Goal: Information Seeking & Learning: Learn about a topic

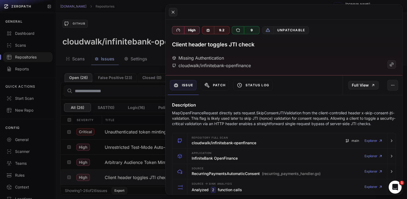
scroll to position [25, 0]
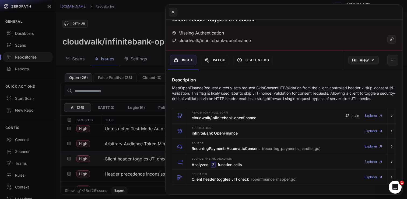
drag, startPoint x: 173, startPoint y: 13, endPoint x: 170, endPoint y: 22, distance: 9.9
click at [173, 13] on icon at bounding box center [173, 12] width 5 height 6
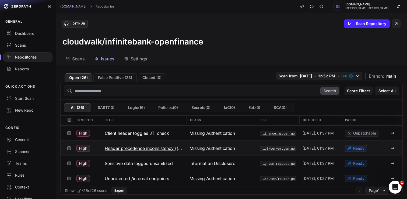
scroll to position [49, 0]
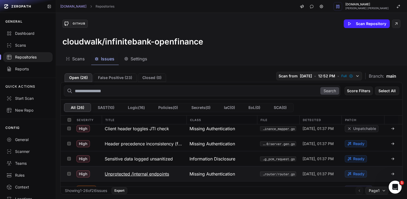
click at [148, 172] on h3 "Unprotected /internal endpoints" at bounding box center [137, 173] width 64 height 6
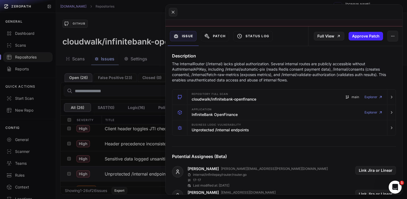
scroll to position [49, 0]
click at [338, 38] on link "Full View" at bounding box center [329, 35] width 30 height 9
click at [173, 12] on icon at bounding box center [173, 12] width 2 height 2
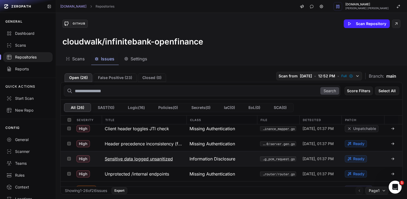
click at [153, 155] on button "Sensitive data logged unsanitized" at bounding box center [143, 158] width 85 height 15
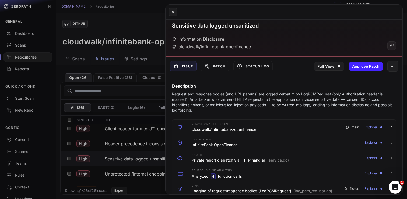
scroll to position [21, 0]
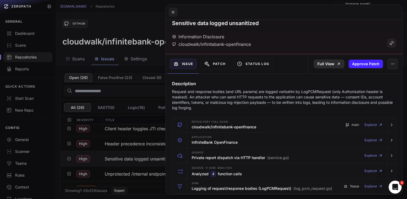
click at [336, 65] on link "Full View" at bounding box center [329, 63] width 30 height 9
click at [176, 16] on button at bounding box center [173, 12] width 9 height 9
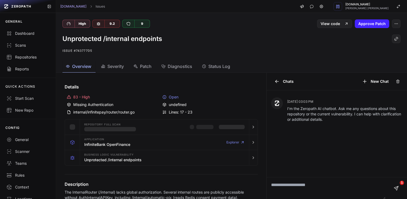
click at [125, 113] on div "internal/infinitepay/router/router.go" at bounding box center [113, 111] width 93 height 5
drag, startPoint x: 125, startPoint y: 113, endPoint x: 153, endPoint y: 109, distance: 28.2
click at [125, 113] on div "internal/infinitepay/router/router.go" at bounding box center [113, 111] width 93 height 5
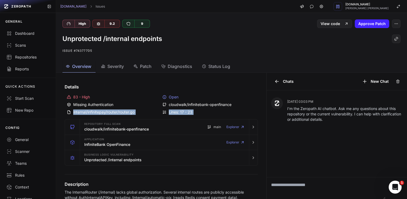
drag, startPoint x: 186, startPoint y: 112, endPoint x: 93, endPoint y: 111, distance: 93.1
click at [73, 112] on div "83 - High Open Missing Authentication cloudwalk/infinitebank-openfinance intern…" at bounding box center [161, 104] width 193 height 25
copy div "internal/infinitepay/router/router.go Lines: 17 - 23"
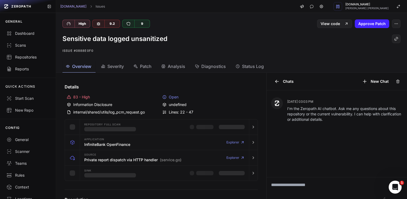
drag, startPoint x: 205, startPoint y: 113, endPoint x: 211, endPoint y: 112, distance: 5.8
click at [207, 112] on div "Lines: 22 - 47" at bounding box center [208, 111] width 93 height 5
drag, startPoint x: 212, startPoint y: 112, endPoint x: 224, endPoint y: 112, distance: 12.1
click at [213, 112] on div "Lines: 22 - 47" at bounding box center [208, 111] width 93 height 5
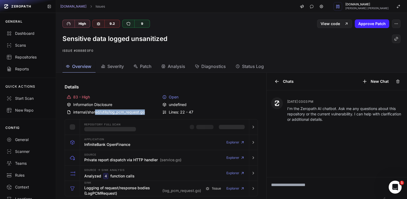
drag, startPoint x: 213, startPoint y: 111, endPoint x: 87, endPoint y: 114, distance: 126.2
click at [94, 112] on div "83 - High Open Information Disclosure undefined internal/shared/utils/log_pcm_r…" at bounding box center [161, 104] width 193 height 25
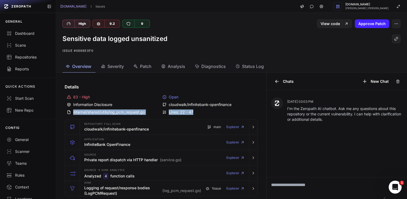
drag, startPoint x: 78, startPoint y: 112, endPoint x: 206, endPoint y: 115, distance: 127.5
click at [206, 115] on div "83 - High Open Information Disclosure cloudwalk/infinitebank-openfinance intern…" at bounding box center [161, 104] width 193 height 25
copy div "internal/shared/utils/log_pcm_request.go Lines: 22 - 47"
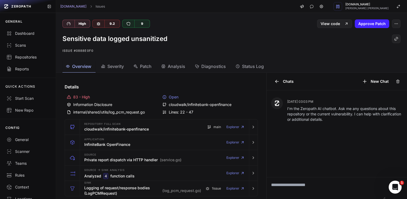
drag, startPoint x: 194, startPoint y: 104, endPoint x: 190, endPoint y: 104, distance: 4.0
click at [192, 104] on div "cloudwalk/infinitebank-openfinance" at bounding box center [208, 104] width 93 height 5
drag, startPoint x: 209, startPoint y: 105, endPoint x: 118, endPoint y: 93, distance: 92.2
click at [209, 105] on div "cloudwalk/infinitebank-openfinance" at bounding box center [208, 104] width 93 height 5
click at [36, 55] on div "Repositories" at bounding box center [27, 56] width 43 height 5
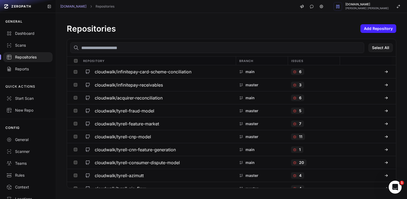
click at [169, 46] on input "text" at bounding box center [217, 47] width 294 height 11
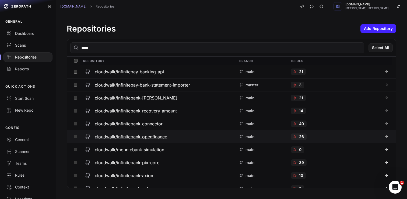
type input "****"
click at [156, 134] on h3 "cloudwalk/infinitebank-openfinance" at bounding box center [131, 136] width 72 height 6
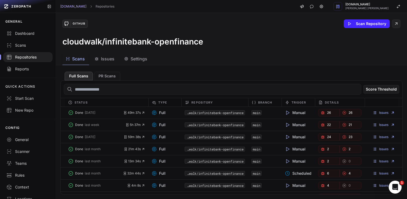
click at [109, 58] on span "Issues" at bounding box center [107, 58] width 13 height 6
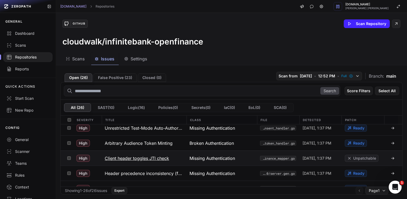
scroll to position [20, 0]
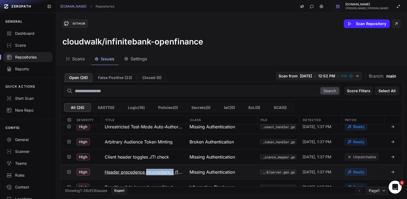
click at [126, 171] on h3 "Header precedence inconsistency (first vs last)" at bounding box center [144, 171] width 78 height 6
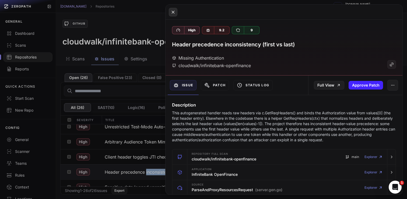
click at [174, 13] on icon at bounding box center [173, 12] width 5 height 6
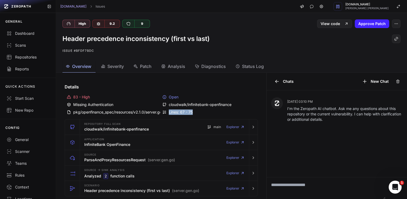
drag, startPoint x: 195, startPoint y: 113, endPoint x: 192, endPoint y: 113, distance: 3.0
click at [192, 113] on div "Lines: 67 - 75" at bounding box center [208, 111] width 93 height 5
copy div "Lines: 67 - 75"
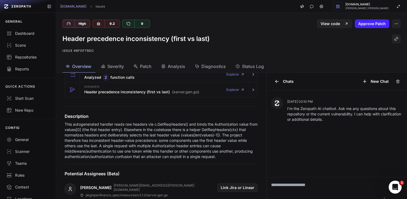
scroll to position [90, 0]
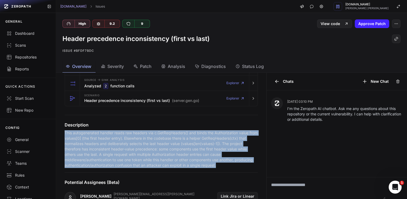
drag, startPoint x: 225, startPoint y: 167, endPoint x: 65, endPoint y: 130, distance: 163.7
click at [65, 130] on p "This autogenerated handler reads raw headers via c.GetReqHeaders() and binds th…" at bounding box center [161, 149] width 193 height 38
copy p "This autogenerated handler reads raw headers via c.GetReqHeaders() and binds th…"
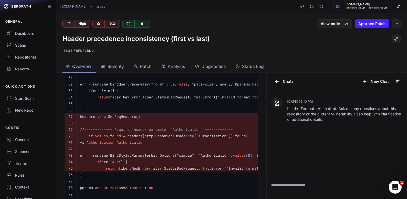
scroll to position [310, 0]
